Goal: Task Accomplishment & Management: Manage account settings

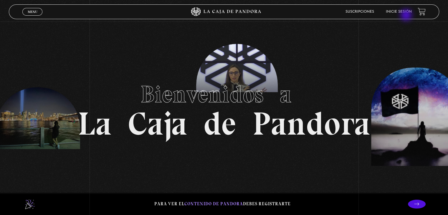
click at [407, 16] on li "Inicie sesión" at bounding box center [399, 11] width 26 height 9
click at [402, 10] on link "Inicie sesión" at bounding box center [399, 12] width 26 height 4
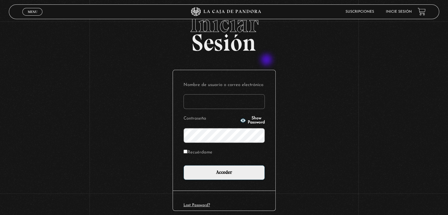
type input "[EMAIL_ADDRESS][DOMAIN_NAME]"
click at [267, 60] on div "Iniciar Sesión Nombre de usuario o correo electrónico mcamachoq06@gmail.com Con…" at bounding box center [224, 124] width 448 height 225
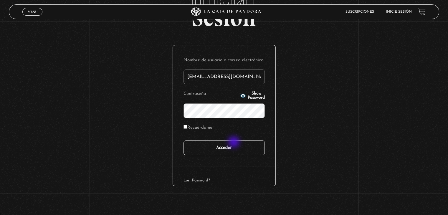
click at [235, 143] on input "Acceder" at bounding box center [224, 148] width 81 height 15
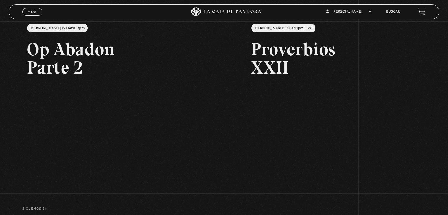
scroll to position [81, 0]
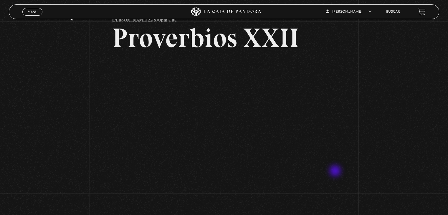
scroll to position [31, 0]
